Goal: Communication & Community: Answer question/provide support

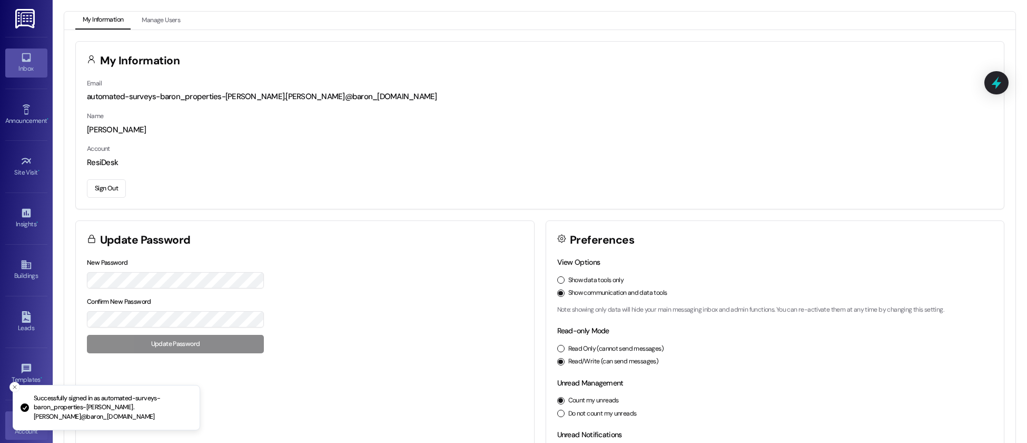
click at [25, 56] on icon at bounding box center [27, 58] width 12 height 12
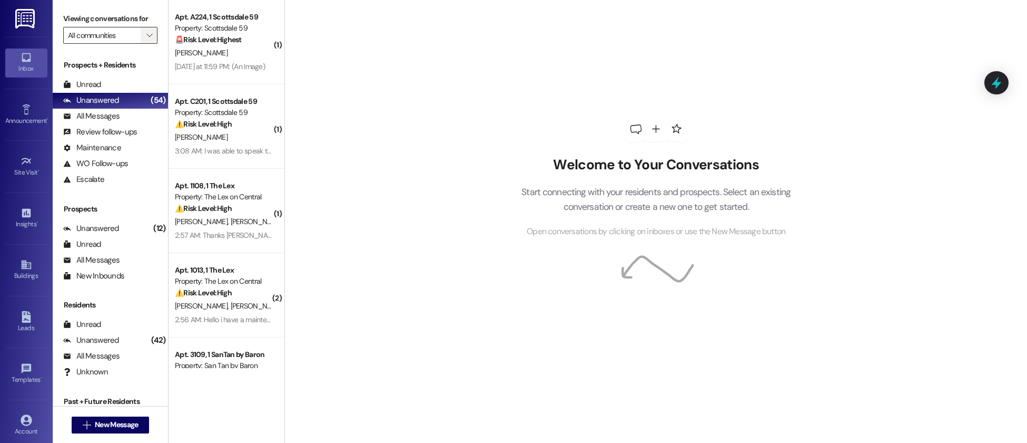
click at [144, 31] on span "" at bounding box center [149, 35] width 10 height 17
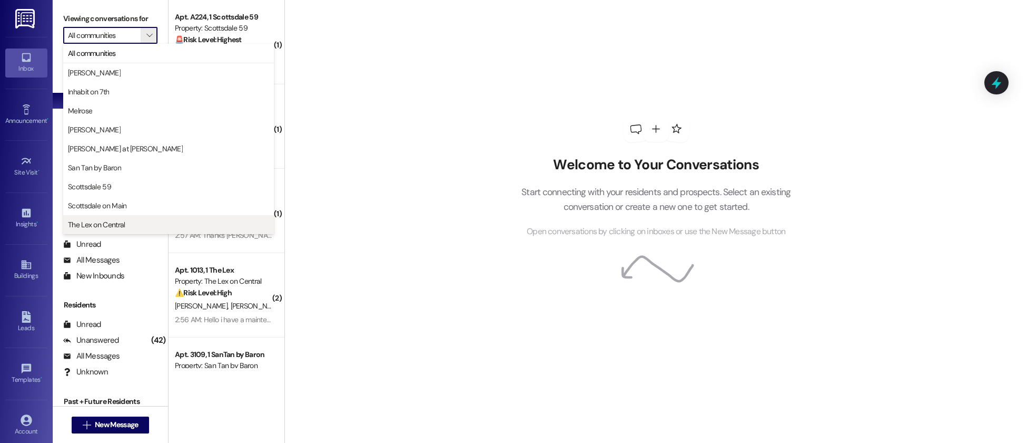
click at [100, 222] on span "The Lex on Central" at bounding box center [96, 224] width 57 height 11
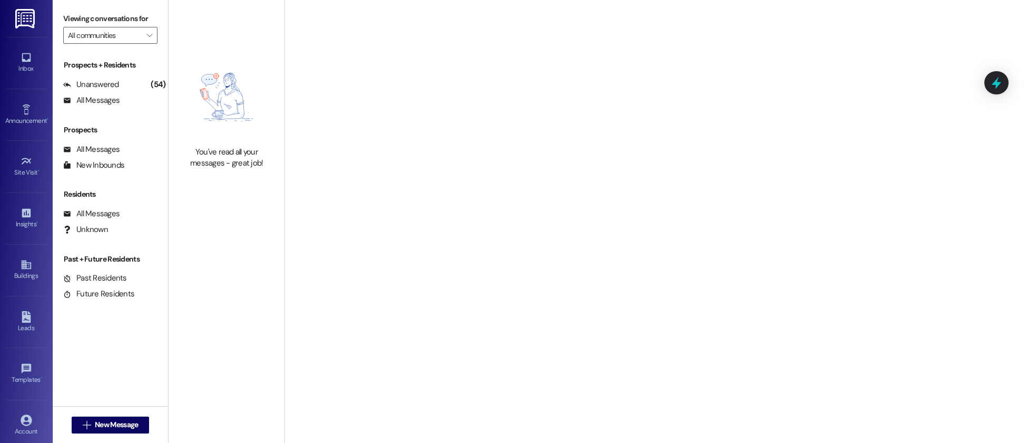
type input "The Lex on Central"
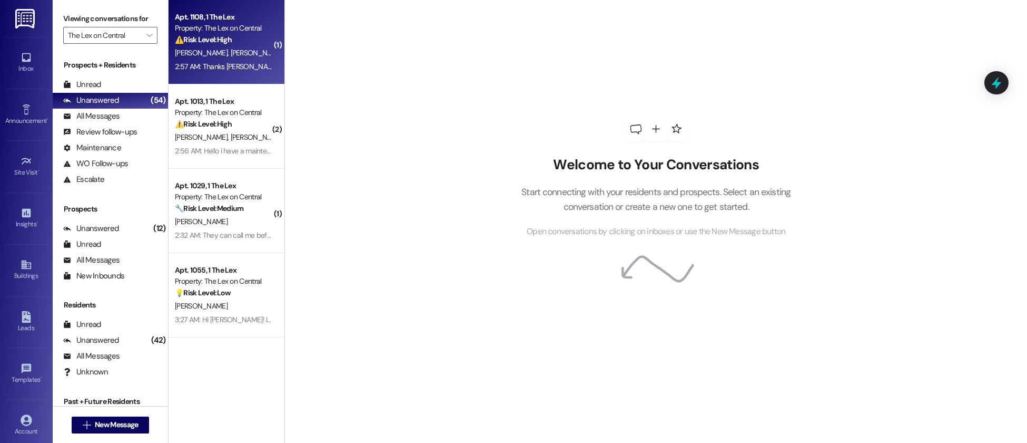
click at [238, 54] on span "[PERSON_NAME] [PERSON_NAME]" at bounding box center [284, 52] width 107 height 9
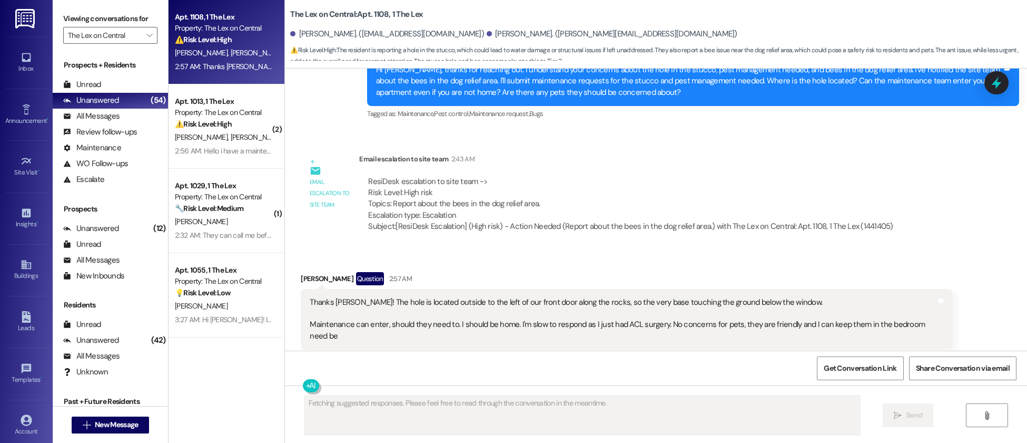
scroll to position [650, 0]
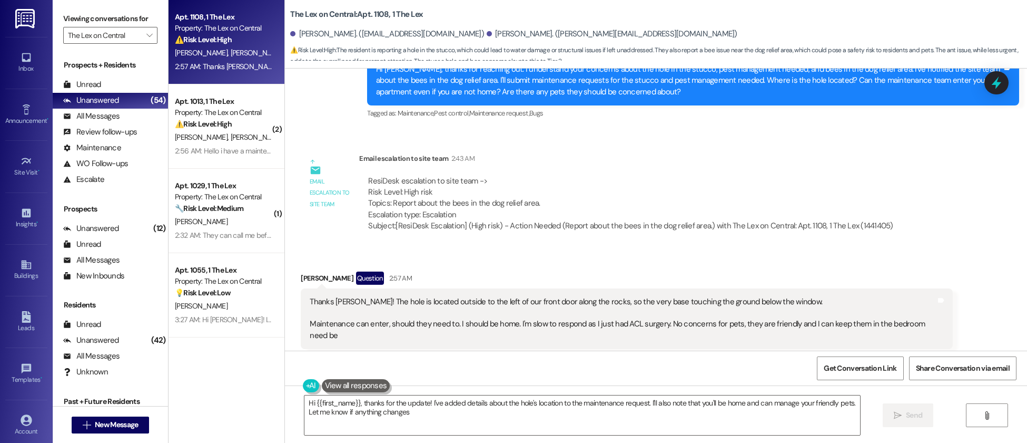
type textarea "Hi {{first_name}}, thanks for the update! I've added details about the hole's l…"
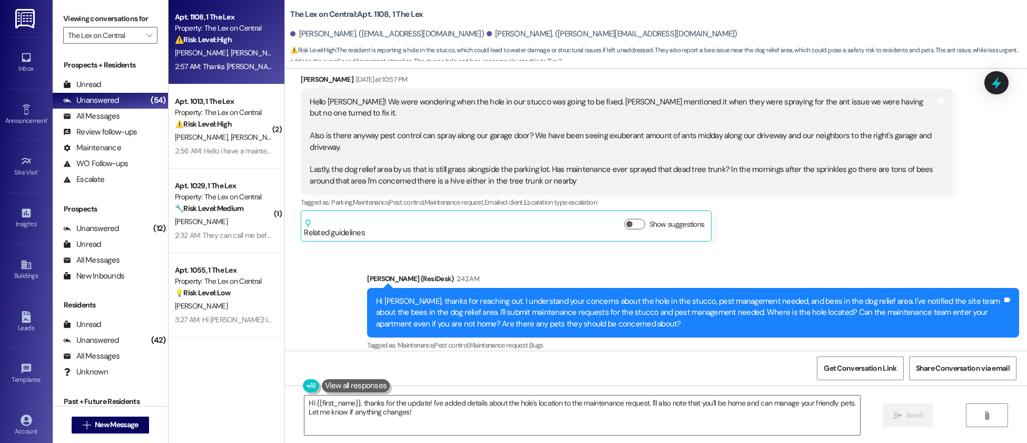
scroll to position [415, 0]
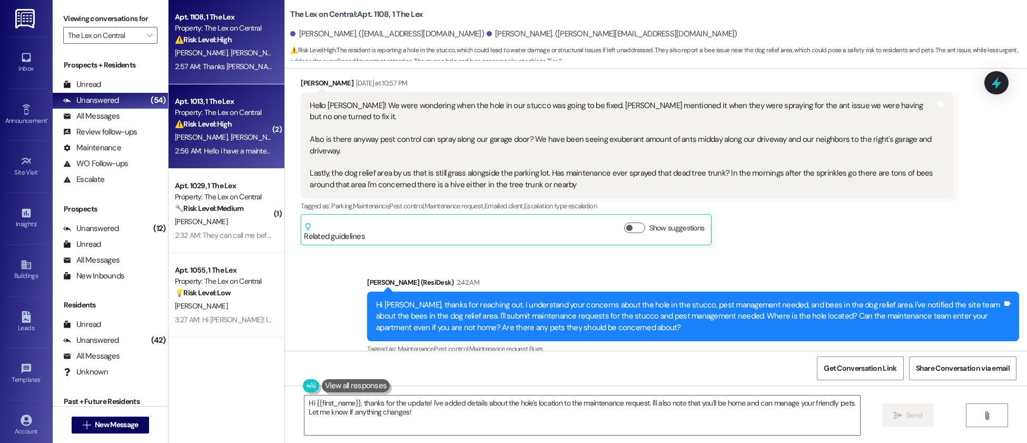
click at [232, 149] on div "2:56 AM: Hello i have a maintenance issue, the shower in my bathtub only gets h…" at bounding box center [321, 150] width 293 height 9
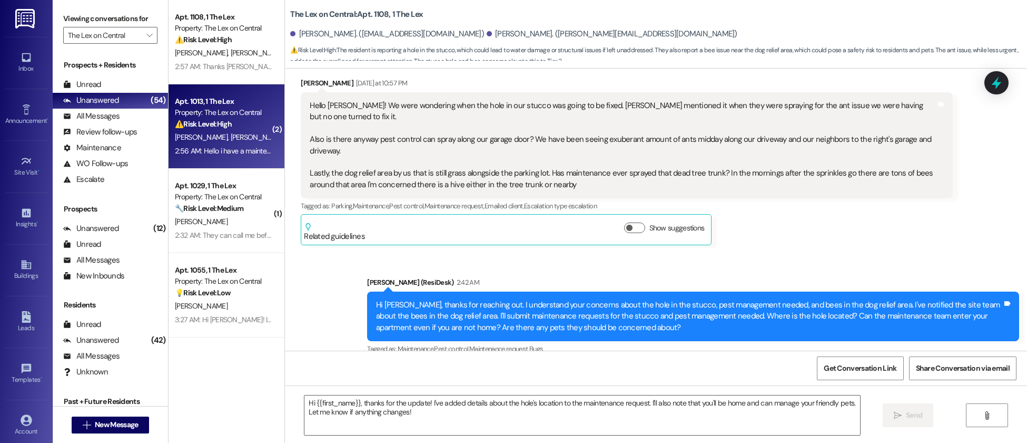
type textarea "Fetching suggested responses. Please feel free to read through the conversation…"
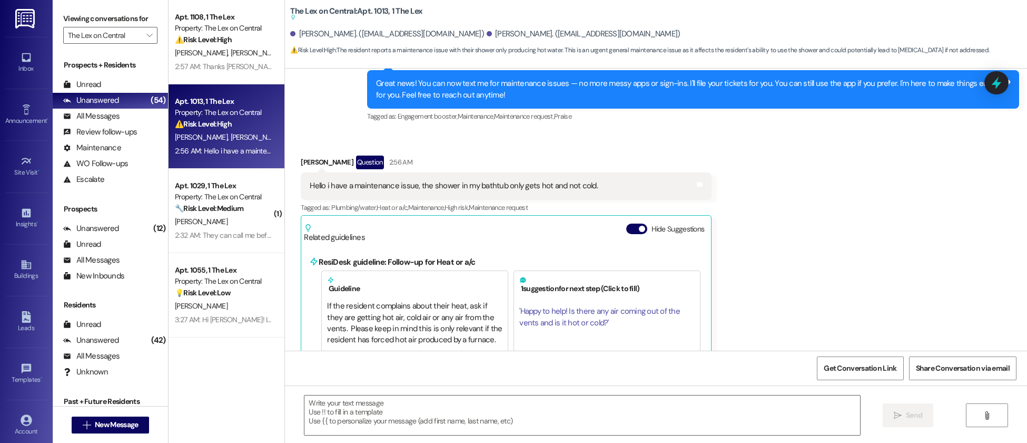
scroll to position [299, 0]
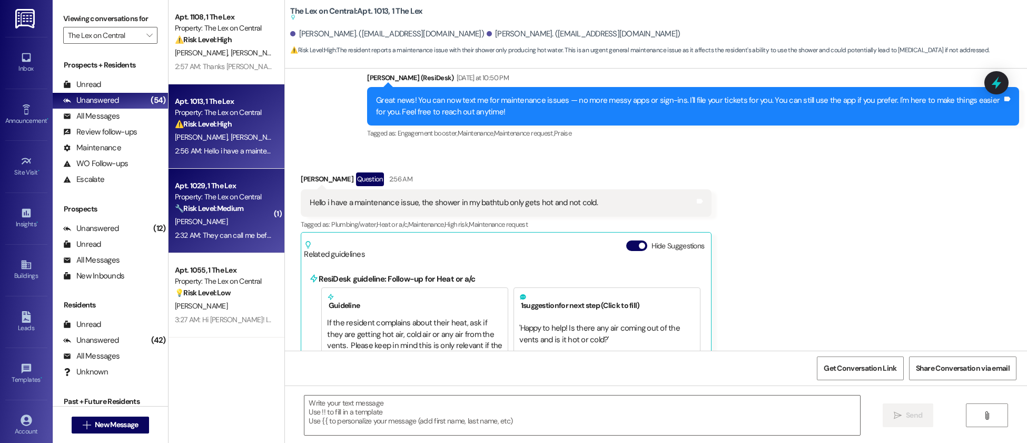
click at [236, 203] on strong "🔧 Risk Level: Medium" at bounding box center [209, 207] width 68 height 9
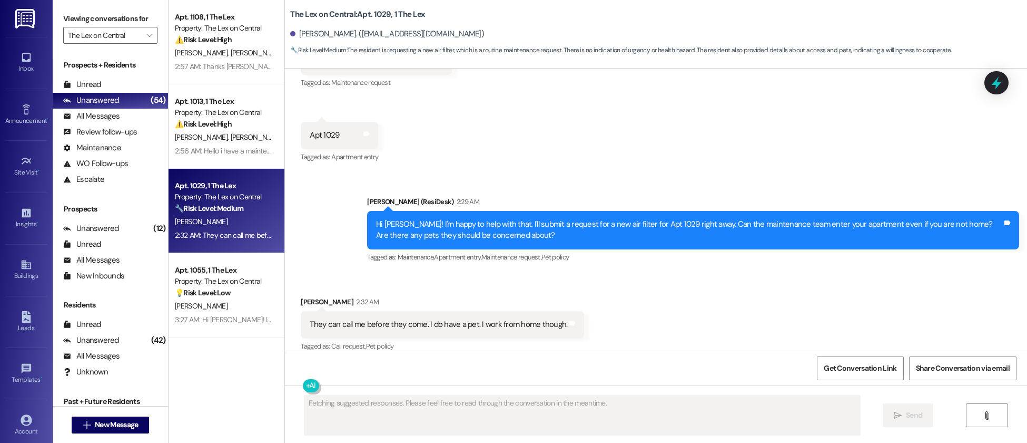
scroll to position [439, 0]
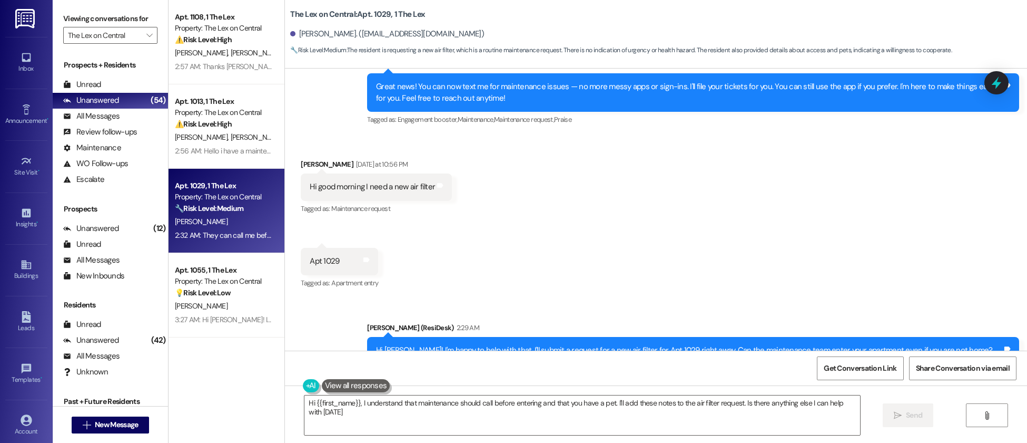
type textarea "Hi {{first_name}}, I understand that maintenance should call before entering an…"
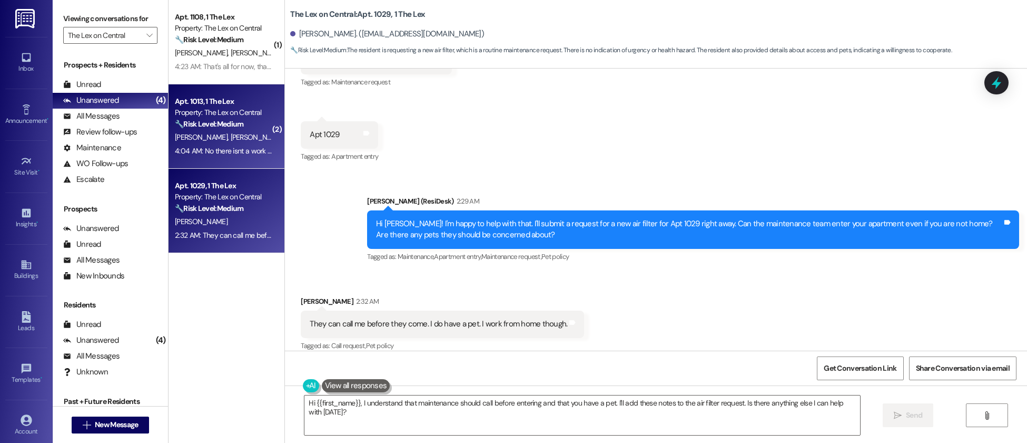
click at [249, 138] on span "[PERSON_NAME] [PERSON_NAME]" at bounding box center [284, 136] width 107 height 9
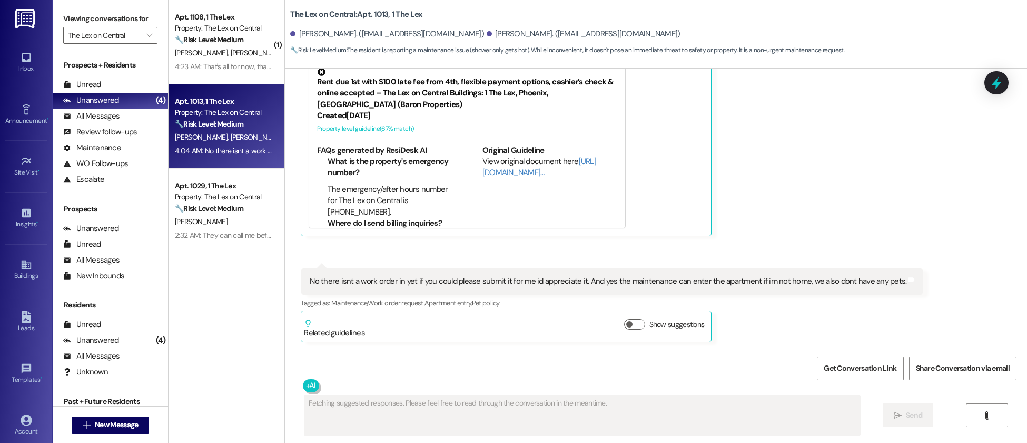
scroll to position [60, 0]
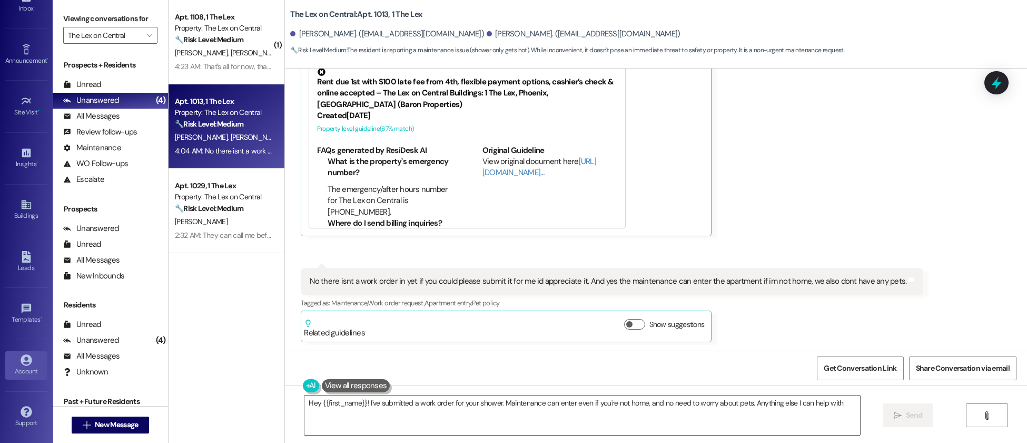
type textarea "Hey {{first_name}}! I've submitted a work order for your shower. Maintenance ca…"
click at [24, 370] on div "Account" at bounding box center [26, 371] width 53 height 11
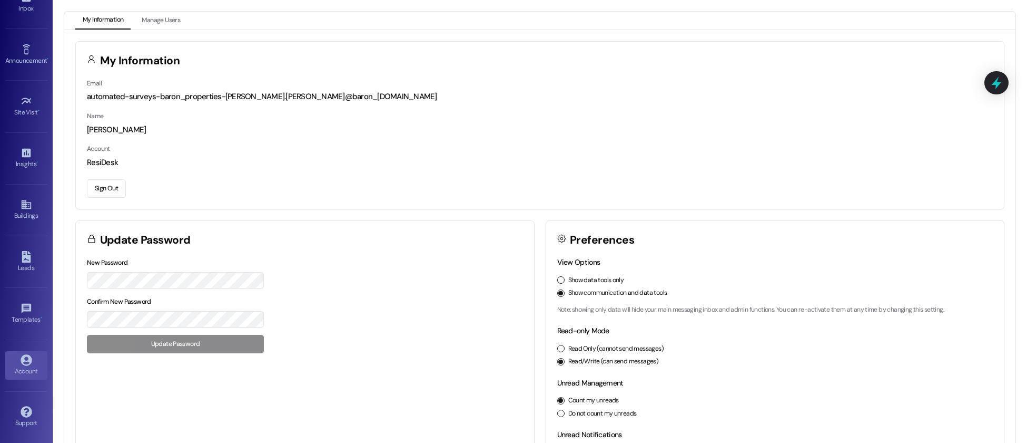
click at [110, 187] on button "Sign Out" at bounding box center [106, 188] width 39 height 18
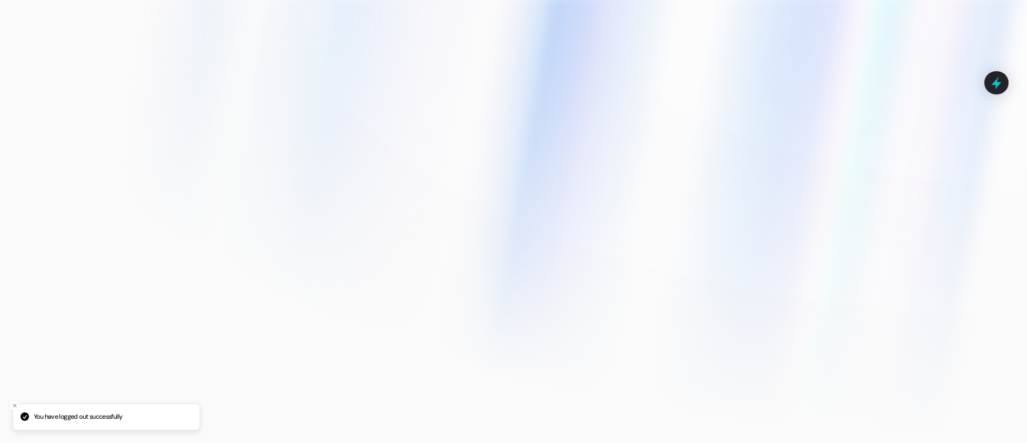
type input "[EMAIL_ADDRESS][DOMAIN_NAME]"
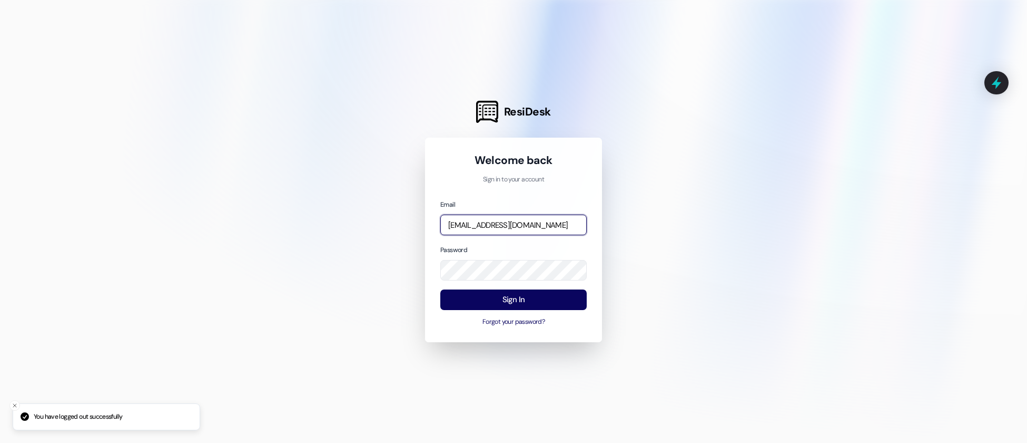
click at [495, 224] on input "[EMAIL_ADDRESS][DOMAIN_NAME]" at bounding box center [513, 224] width 146 height 21
type input "[EMAIL_ADDRESS][PERSON_NAME][PERSON_NAME][DOMAIN_NAME]"
click at [0, 442] on com-1password-button at bounding box center [0, 443] width 0 height 0
